Goal: Use online tool/utility: Use online tool/utility

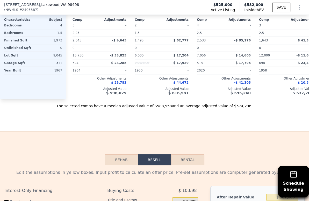
scroll to position [573, 0]
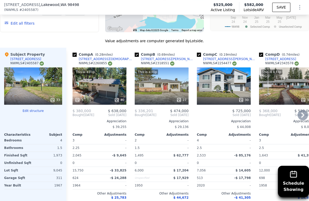
click at [297, 119] on icon at bounding box center [302, 115] width 10 height 10
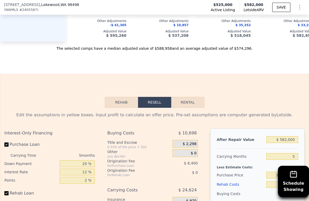
scroll to position [803, 0]
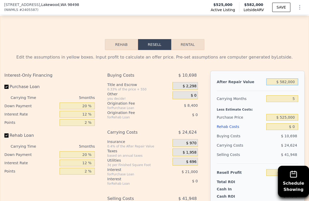
drag, startPoint x: 283, startPoint y: 90, endPoint x: 278, endPoint y: 90, distance: 4.7
click at [278, 85] on input "$ 582,000" at bounding box center [282, 81] width 32 height 7
click at [282, 85] on input "$ 582,000" at bounding box center [282, 81] width 32 height 7
click at [280, 85] on input "$ 582,000" at bounding box center [282, 81] width 32 height 7
type input "$ 560,000"
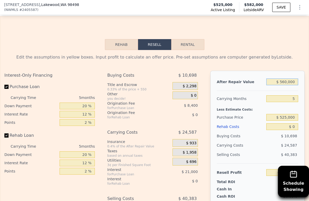
type input "-$ 40,668"
type input "$ 560,000"
click at [288, 102] on input "5" at bounding box center [282, 98] width 32 height 7
type input "4"
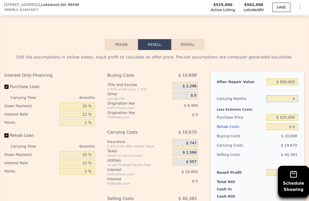
type input "-$ 35,751"
type input "4"
click at [284, 121] on input "$ 525,000" at bounding box center [282, 117] width 32 height 7
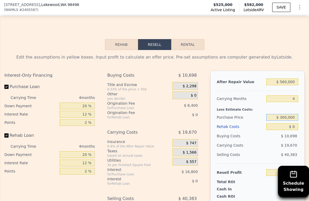
type input "$ 300,000"
click at [258, 141] on div "Buying Costs" at bounding box center [241, 135] width 48 height 9
type input "$ 200,798"
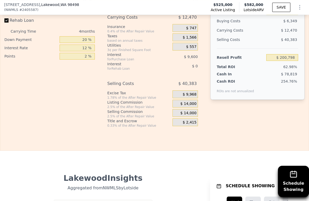
scroll to position [861, 0]
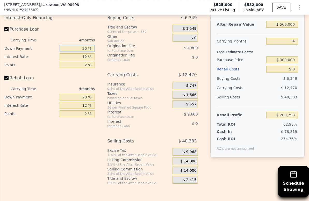
click at [80, 52] on input "20 %" at bounding box center [77, 48] width 35 height 7
type input "10 %"
type input "$ 198,998"
type input "10 %"
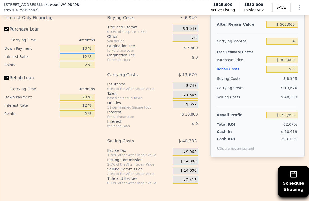
click at [78, 60] on input "12 %" at bounding box center [77, 56] width 35 height 7
type input "9 %"
type input "$ 201,698"
type input "9 %"
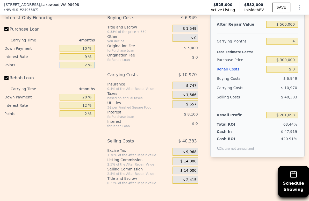
click at [83, 68] on input "2 %" at bounding box center [77, 65] width 35 height 7
type input "1.5 %"
type input "$ 203,048"
type input "1.5 %"
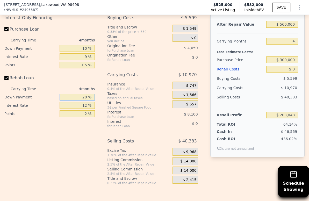
click at [82, 100] on input "20 %" at bounding box center [77, 97] width 35 height 7
type input "10 %"
click at [82, 109] on input "12 %" at bounding box center [77, 105] width 35 height 7
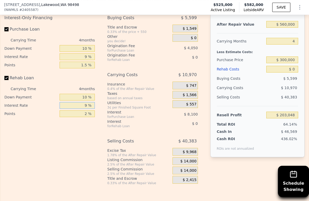
type input "9 %"
click at [82, 117] on input "2 %" at bounding box center [77, 113] width 35 height 7
type input "1.5 %"
click at [181, 164] on span "$ 14,000" at bounding box center [188, 161] width 16 height 5
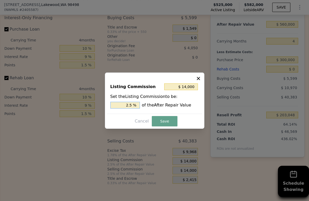
click at [127, 105] on input "2.5 %" at bounding box center [125, 105] width 30 height 7
type input "$ 8,400"
type input "1.5 %"
click at [168, 126] on button "Save" at bounding box center [164, 121] width 25 height 10
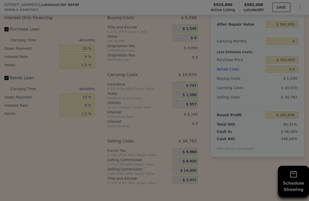
type input "$ 208,648"
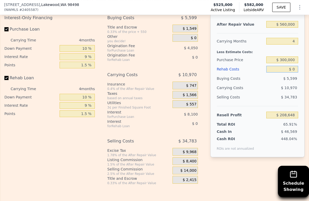
drag, startPoint x: 291, startPoint y: 76, endPoint x: 283, endPoint y: 76, distance: 8.3
click at [283, 72] on input "$ 0" at bounding box center [282, 69] width 32 height 7
type input "$ 60,000"
type input "$ 146,218"
type input "$ 60,000"
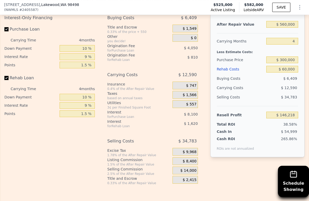
click at [274, 83] on div "$ 6,409" at bounding box center [282, 78] width 32 height 9
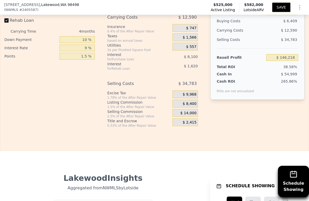
click at [275, 5] on button "SAVE" at bounding box center [281, 7] width 18 height 9
click at [299, 6] on icon "Show Options" at bounding box center [299, 7] width 1 height 4
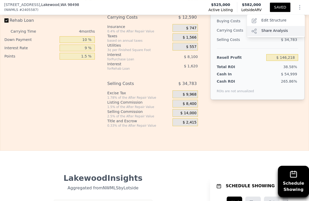
click at [266, 32] on div "Share Analysis" at bounding box center [276, 31] width 58 height 10
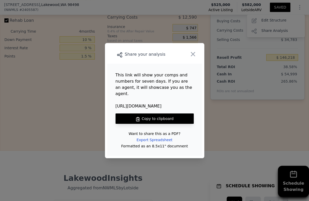
click at [173, 118] on button "Copy to clipboard" at bounding box center [154, 118] width 78 height 10
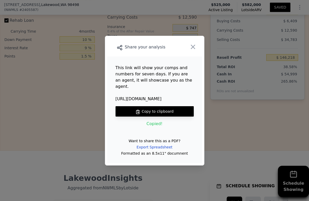
click at [192, 48] on icon "button" at bounding box center [192, 46] width 7 height 7
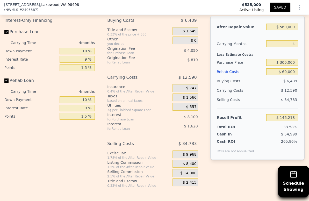
scroll to position [861, 0]
